Goal: Task Accomplishment & Management: Use online tool/utility

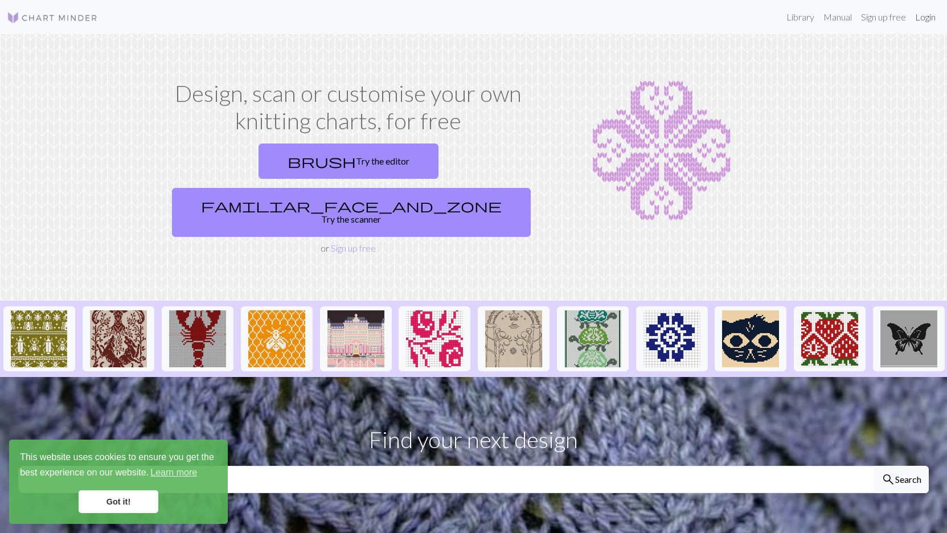
click at [924, 18] on link "Login" at bounding box center [926, 17] width 30 height 23
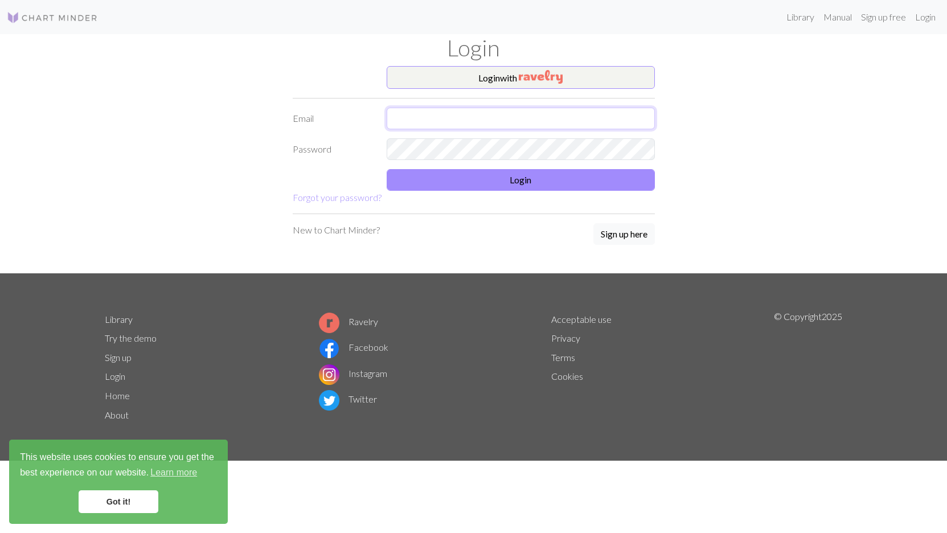
type input "[EMAIL_ADDRESS][DOMAIN_NAME]"
click at [199, 190] on div "Login with Email [EMAIL_ADDRESS][DOMAIN_NAME] Password Login Forgot your passwo…" at bounding box center [474, 169] width 752 height 207
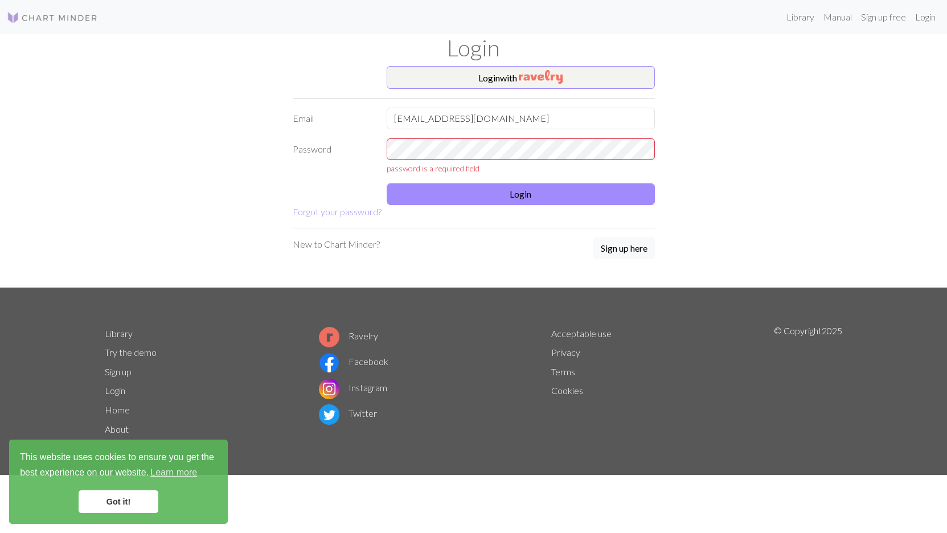
click at [407, 32] on nav "Library Manual Sign up free Login" at bounding box center [473, 17] width 947 height 34
click at [518, 77] on button "Login with" at bounding box center [521, 77] width 268 height 23
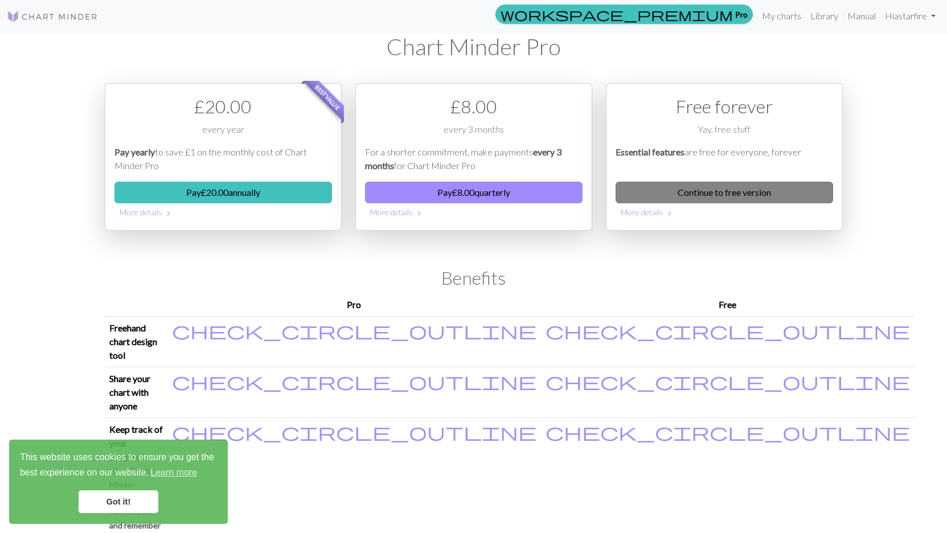
scroll to position [1, 0]
click at [688, 193] on link "Continue to free version" at bounding box center [725, 193] width 218 height 22
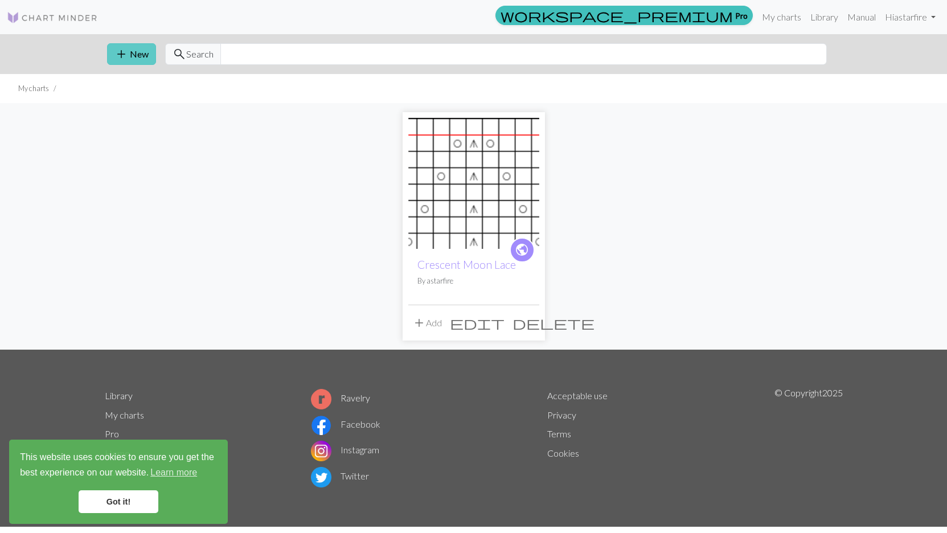
click at [136, 57] on button "add New" at bounding box center [131, 54] width 49 height 22
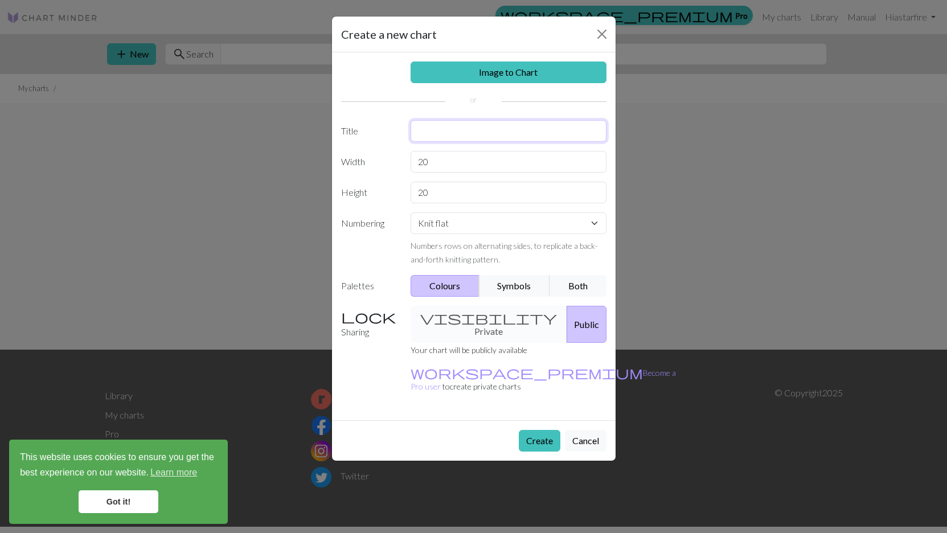
click at [449, 134] on input "text" at bounding box center [509, 131] width 196 height 22
type input "Windswept Vines"
type input "10"
type input "12"
click at [513, 286] on button "Symbols" at bounding box center [515, 286] width 72 height 22
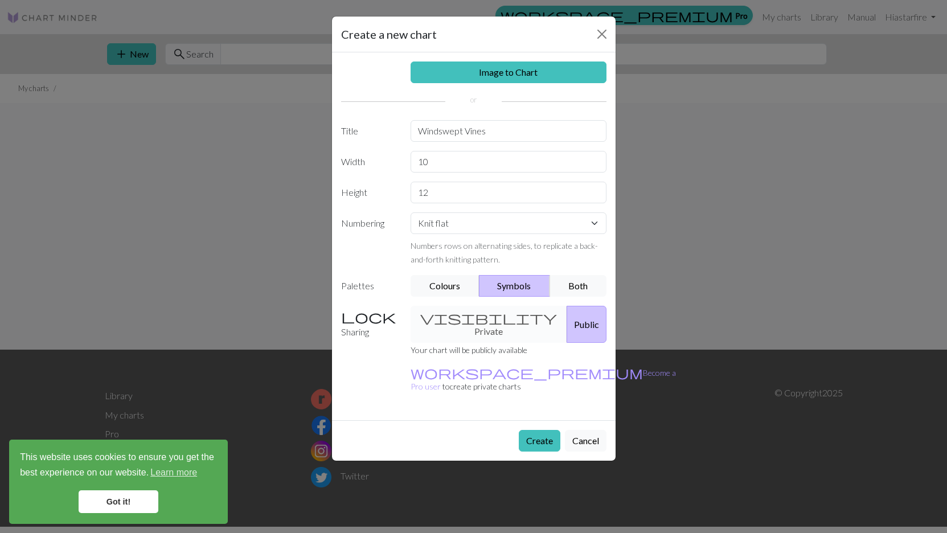
click at [465, 319] on div "visibility Private Public" at bounding box center [509, 324] width 210 height 37
click at [536, 430] on button "Create" at bounding box center [540, 441] width 42 height 22
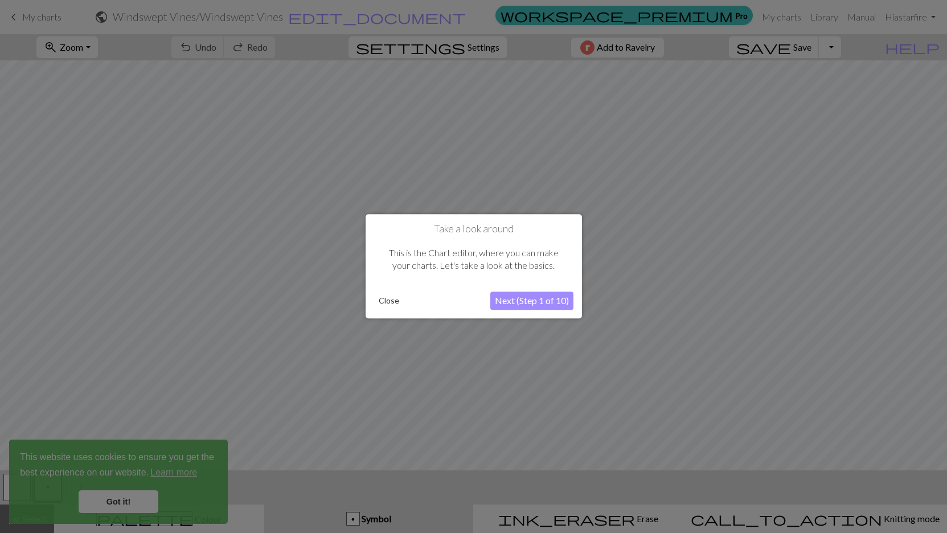
click at [527, 303] on button "Next (Step 1 of 10)" at bounding box center [531, 301] width 83 height 18
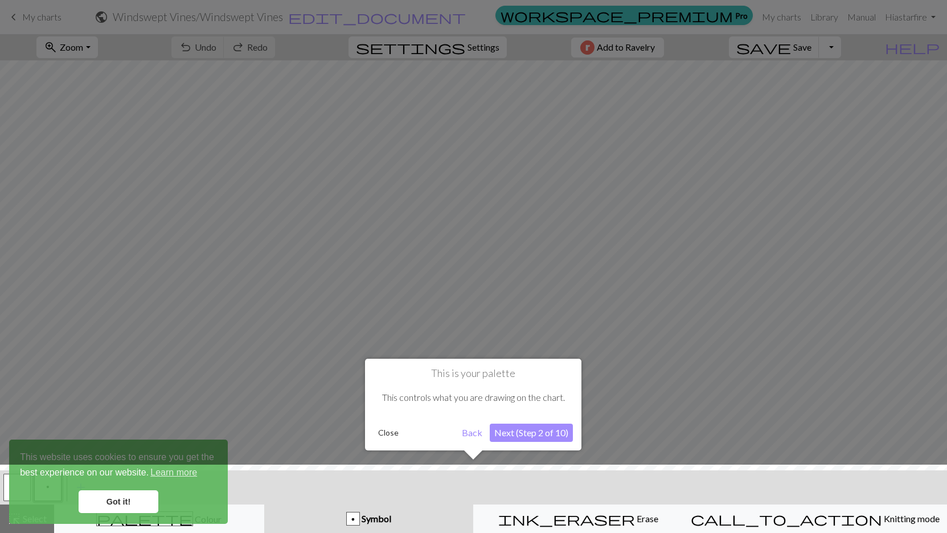
click at [126, 500] on div at bounding box center [473, 502] width 959 height 74
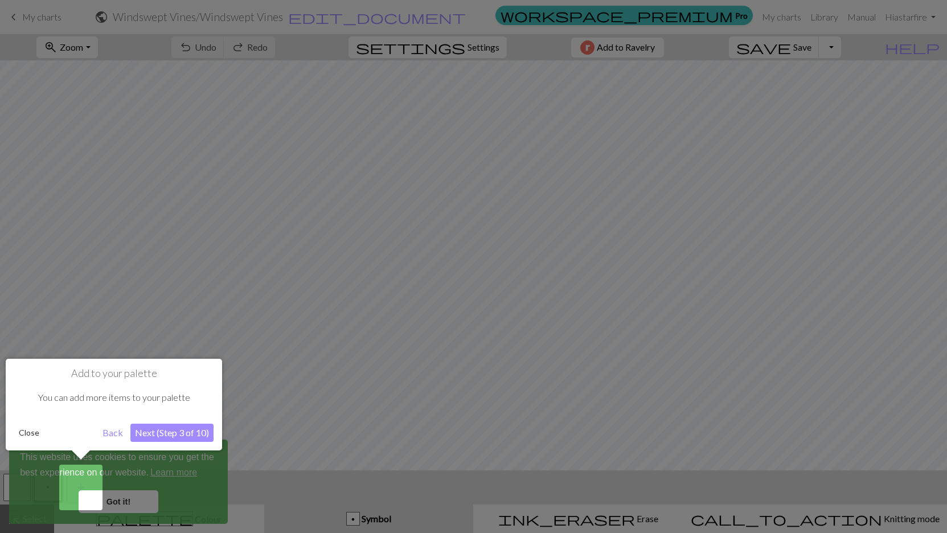
click at [173, 433] on button "Next (Step 3 of 10)" at bounding box center [171, 433] width 83 height 18
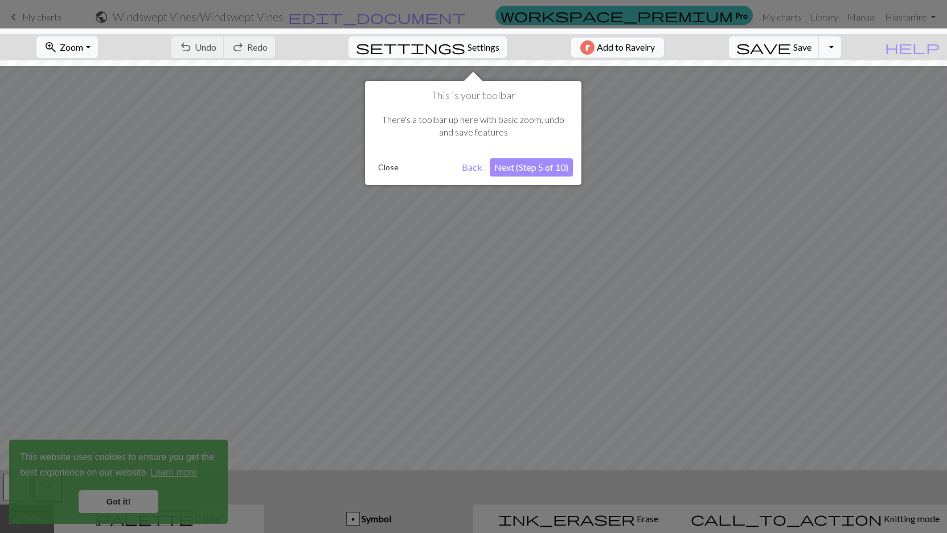
click at [538, 170] on button "Next (Step 5 of 10)" at bounding box center [531, 167] width 83 height 18
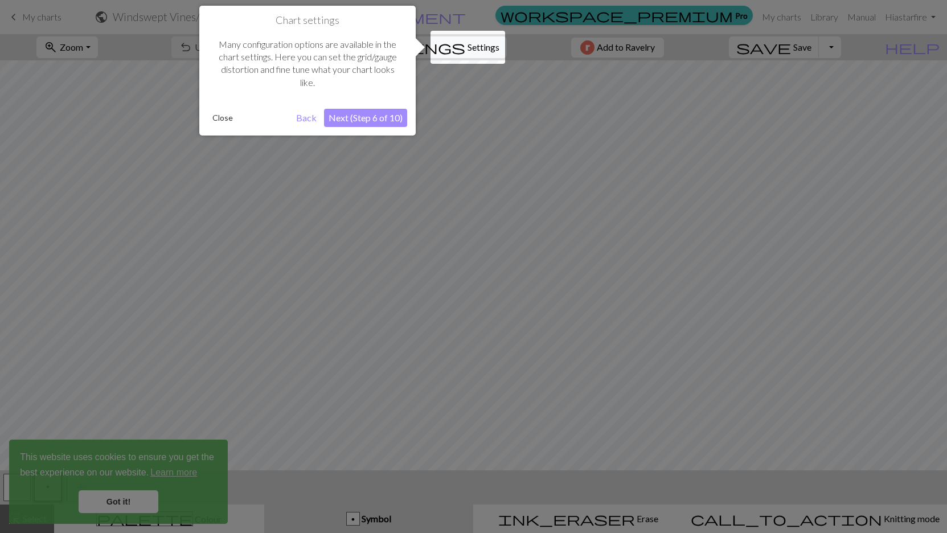
click at [364, 117] on button "Next (Step 6 of 10)" at bounding box center [365, 118] width 83 height 18
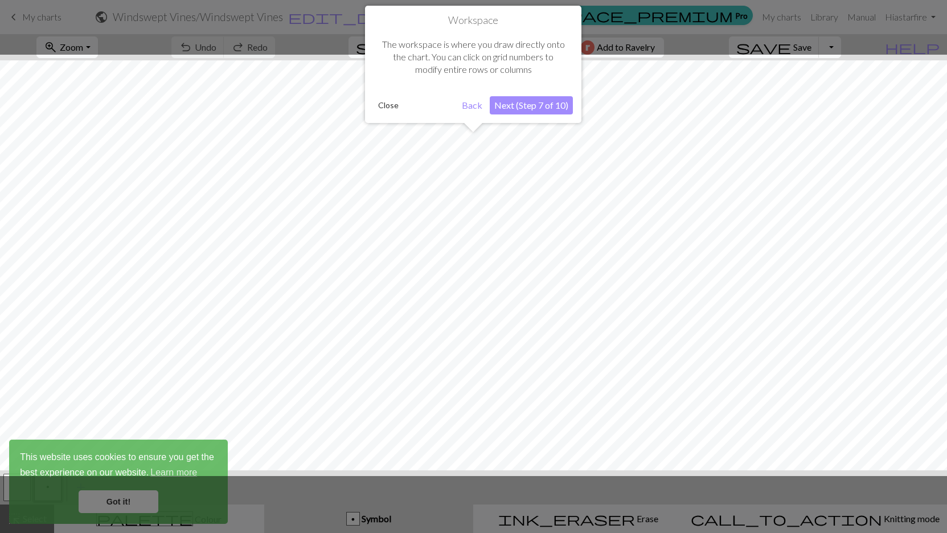
click at [521, 104] on button "Next (Step 7 of 10)" at bounding box center [531, 105] width 83 height 18
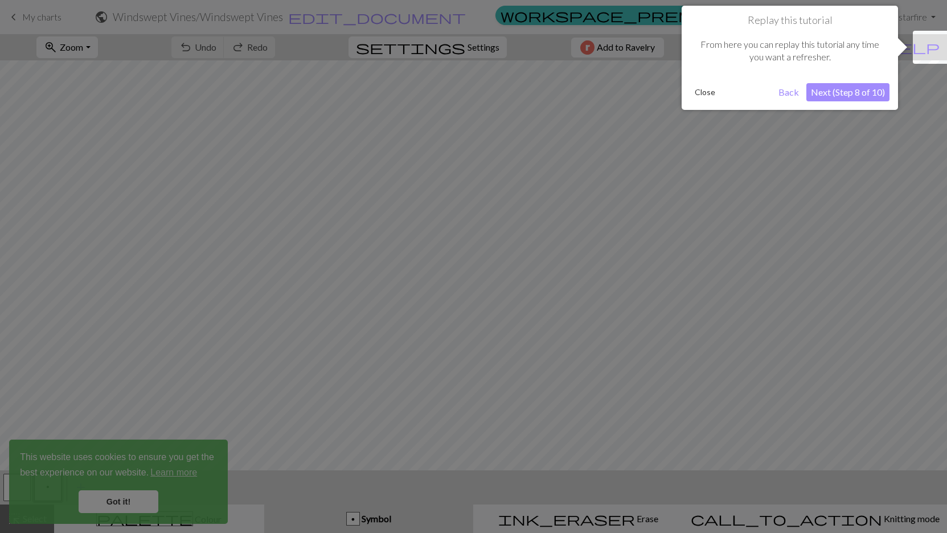
click at [850, 93] on button "Next (Step 8 of 10)" at bounding box center [848, 92] width 83 height 18
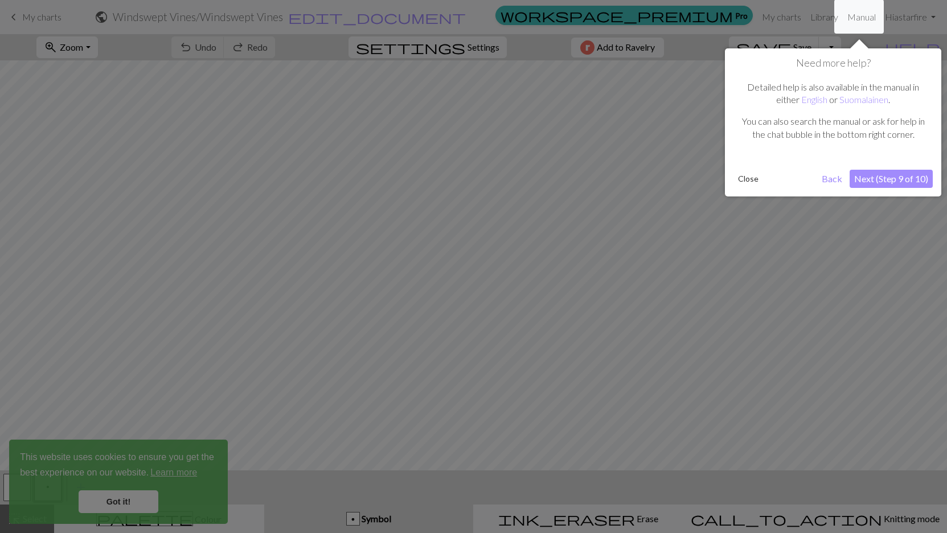
click at [877, 183] on button "Next (Step 9 of 10)" at bounding box center [891, 179] width 83 height 18
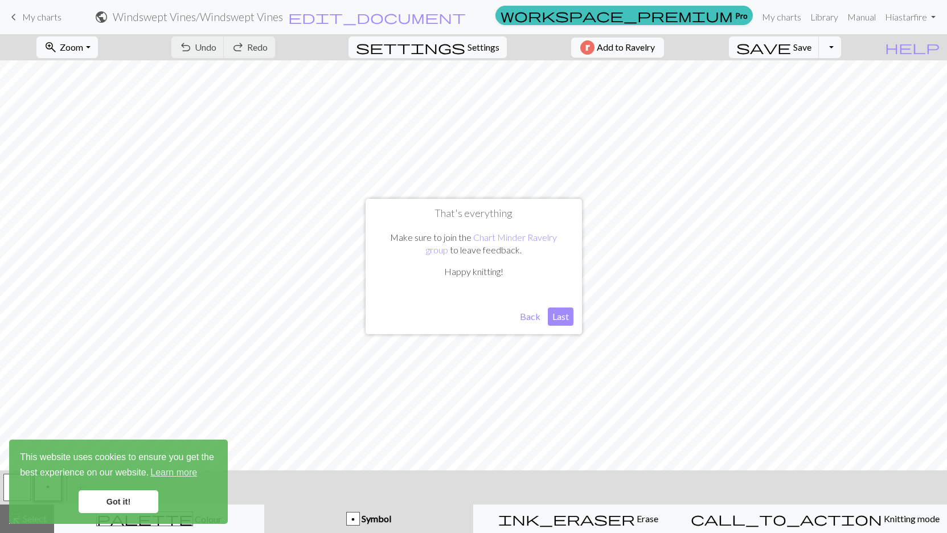
click at [122, 500] on link "Got it!" at bounding box center [119, 501] width 80 height 23
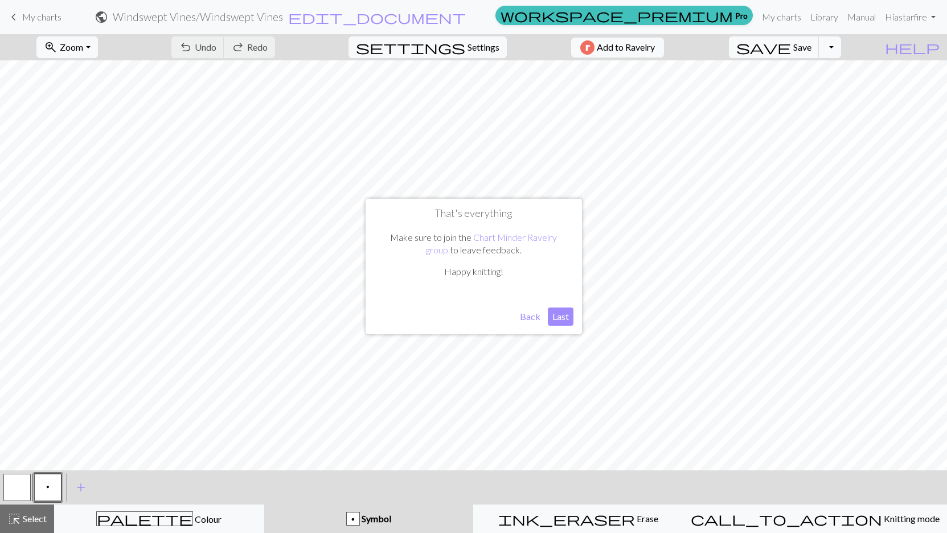
click at [122, 500] on link "Got it!" at bounding box center [119, 501] width 80 height 23
click at [564, 311] on button "Last" at bounding box center [561, 317] width 26 height 18
click at [387, 521] on span "Symbol" at bounding box center [375, 518] width 31 height 11
click at [84, 490] on span "add" at bounding box center [81, 488] width 14 height 16
click at [77, 492] on button "button" at bounding box center [78, 487] width 27 height 27
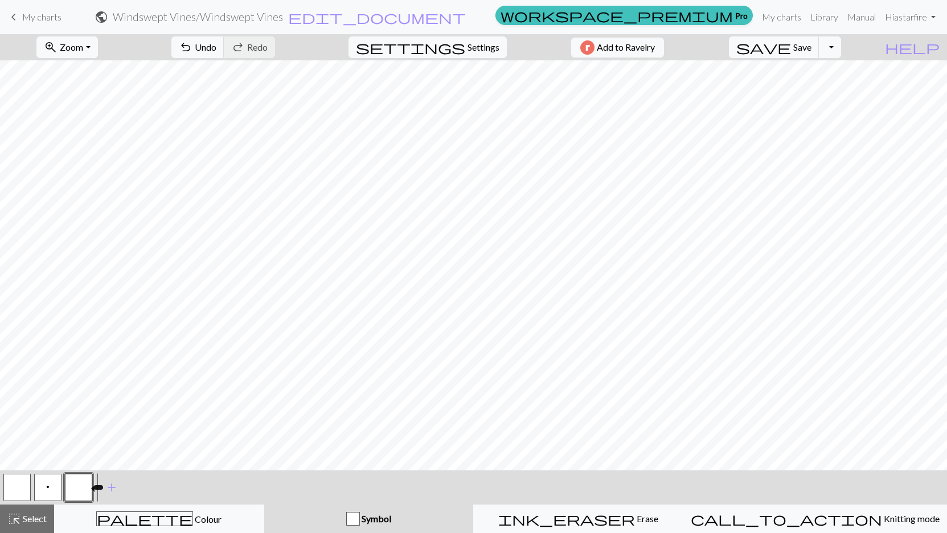
click at [77, 492] on button "button" at bounding box center [78, 487] width 27 height 27
click at [77, 492] on div "Edit symbol Name d f g h j k p s t F H J O P T / | 0 1 2 3 4 5 6 7 8 9 e m n G …" at bounding box center [473, 266] width 947 height 533
click at [26, 522] on span "Select" at bounding box center [34, 518] width 26 height 11
click at [33, 517] on span "Select" at bounding box center [34, 518] width 26 height 11
click at [480, 52] on span "Settings" at bounding box center [484, 47] width 32 height 14
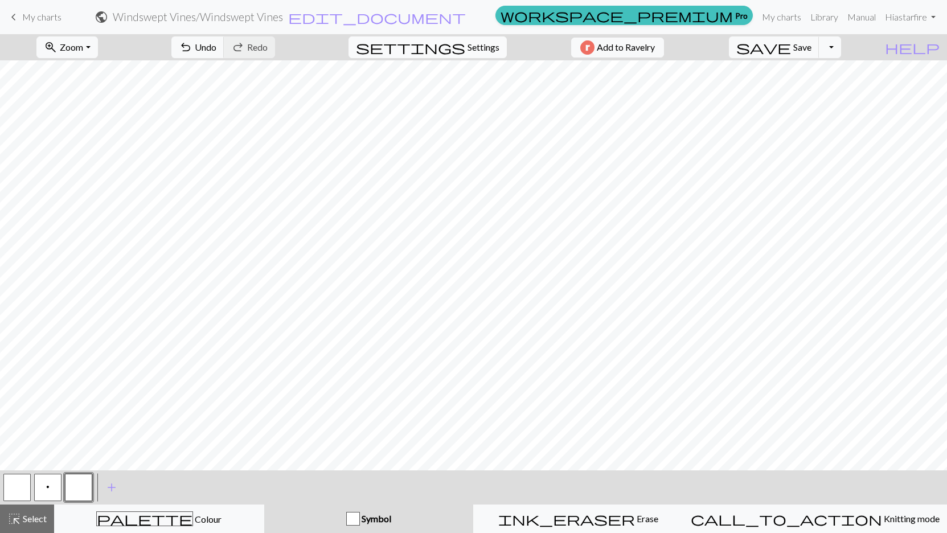
select select "aran"
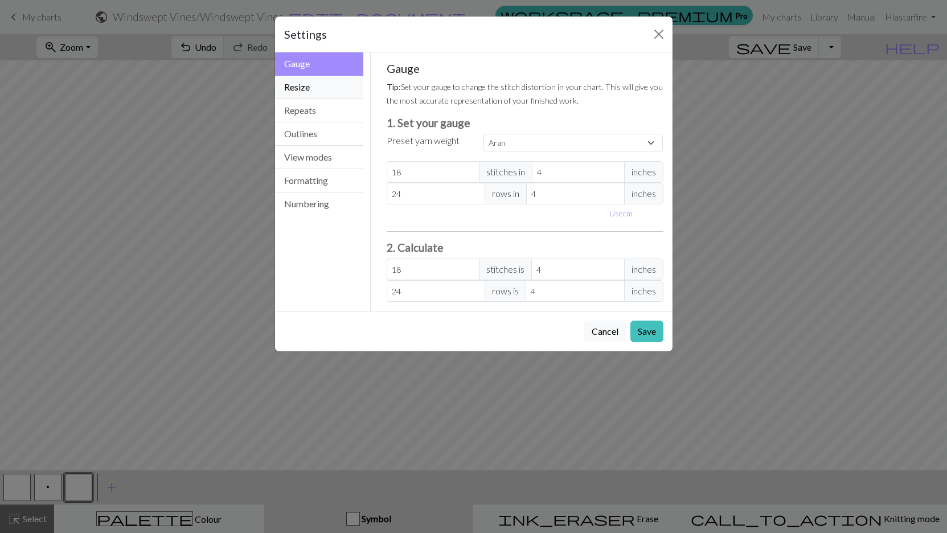
click at [330, 93] on button "Resize" at bounding box center [319, 87] width 89 height 23
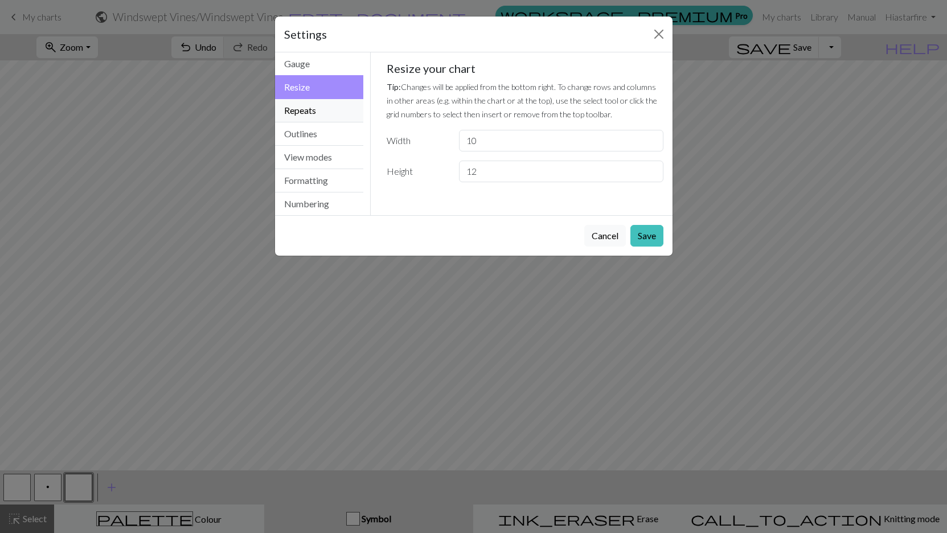
click at [311, 114] on button "Repeats" at bounding box center [319, 110] width 89 height 23
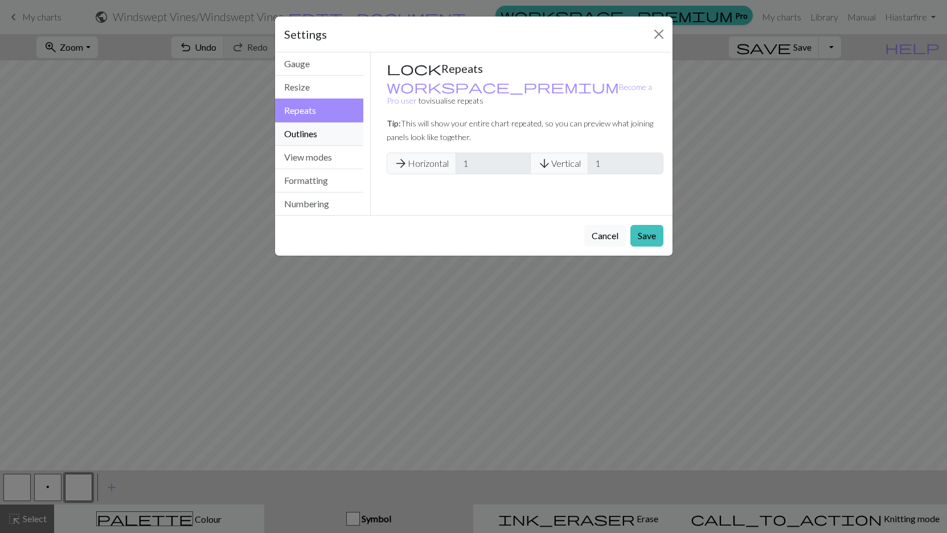
click at [305, 136] on button "Outlines" at bounding box center [319, 133] width 89 height 23
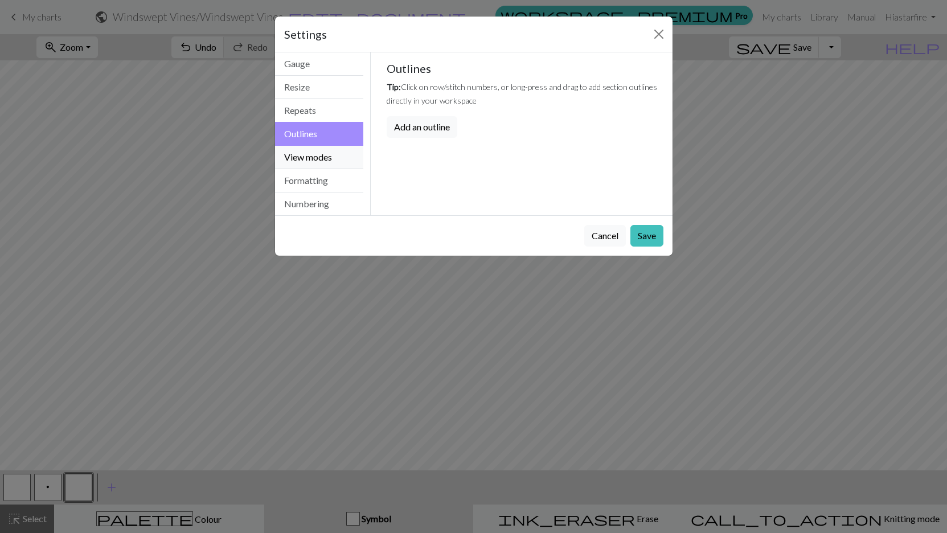
click at [310, 159] on button "View modes" at bounding box center [319, 157] width 89 height 23
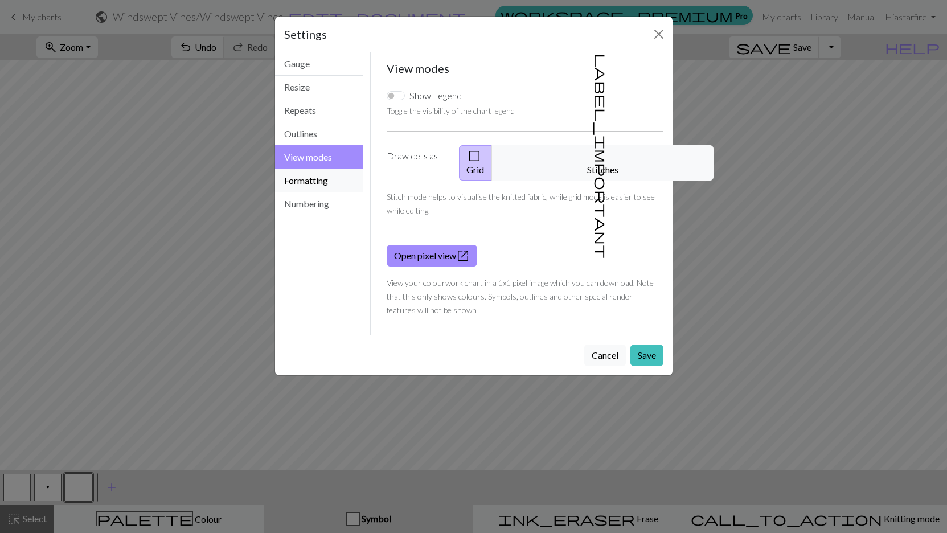
click at [312, 185] on button "Formatting" at bounding box center [319, 180] width 89 height 23
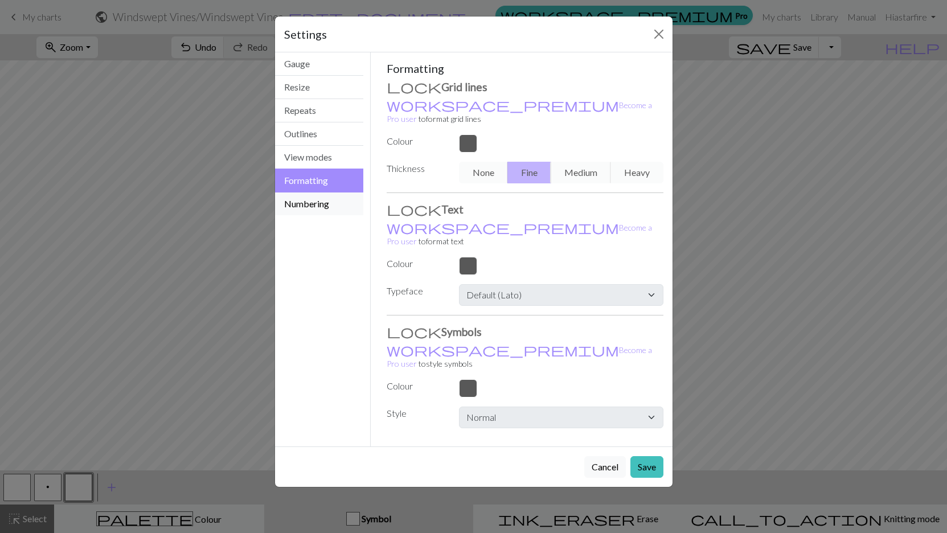
click at [311, 205] on button "Numbering" at bounding box center [319, 204] width 89 height 23
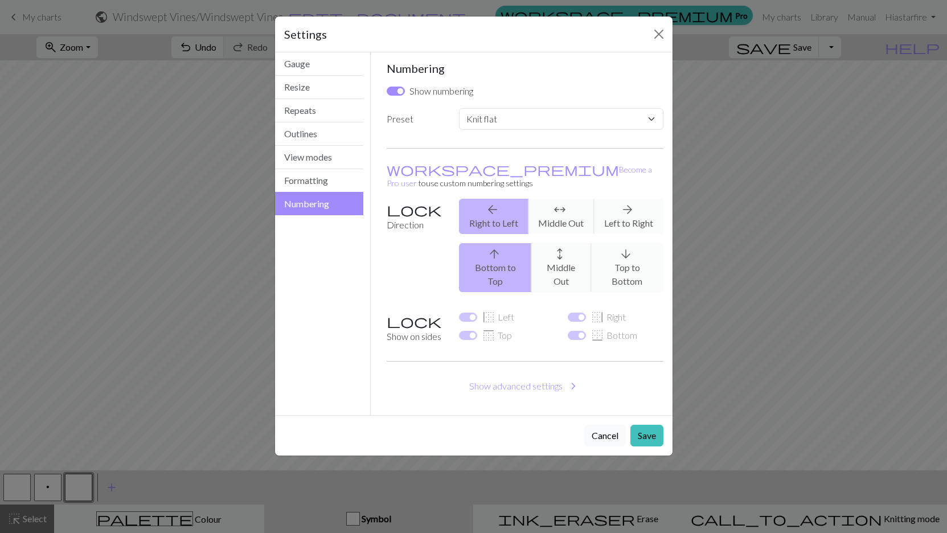
click at [610, 425] on button "Cancel" at bounding box center [605, 436] width 42 height 22
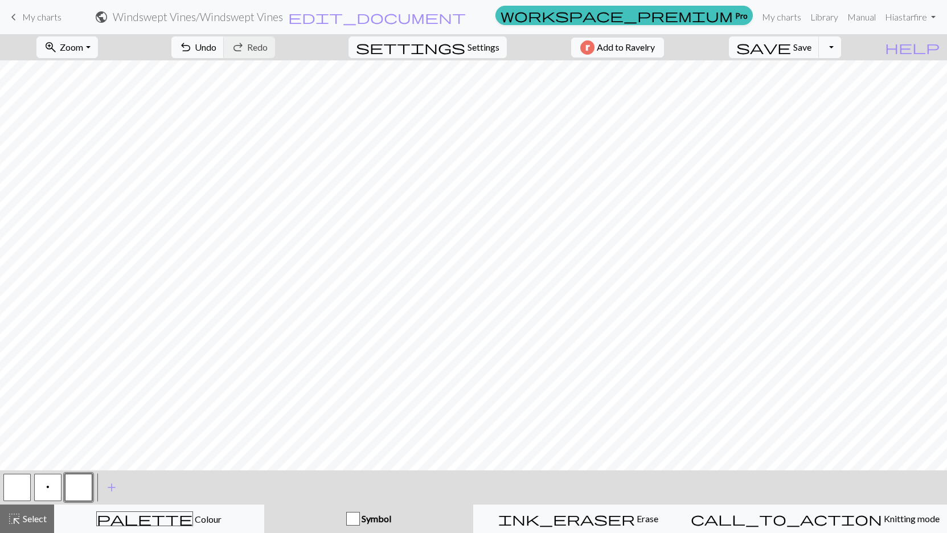
click at [391, 518] on span "Symbol" at bounding box center [375, 518] width 31 height 11
click at [391, 522] on span "Symbol" at bounding box center [375, 518] width 31 height 11
click at [14, 493] on button "button" at bounding box center [16, 487] width 27 height 27
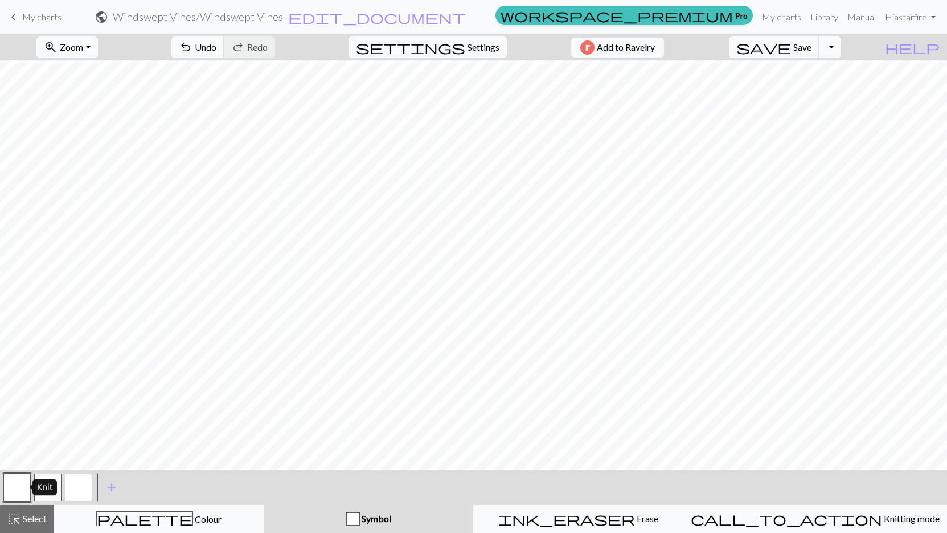
click at [14, 493] on button "button" at bounding box center [16, 487] width 27 height 27
click at [47, 494] on button "p" at bounding box center [47, 487] width 27 height 27
click at [81, 493] on button "button" at bounding box center [78, 487] width 27 height 27
click at [81, 493] on div "Edit symbol Name d f g h j k p s t F H J O P T / | 0 1 2 3 4 5 6 7 8 9 e m n G …" at bounding box center [473, 266] width 947 height 533
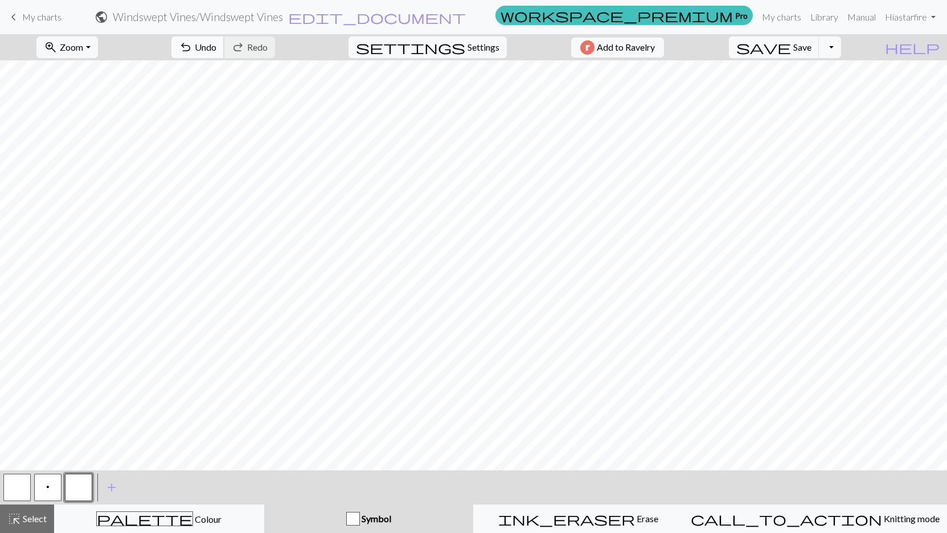
click at [216, 48] on span "Undo" at bounding box center [206, 47] width 22 height 11
click at [391, 520] on span "Symbol" at bounding box center [375, 518] width 31 height 11
click at [861, 18] on link "Manual" at bounding box center [862, 17] width 38 height 23
